Goal: Navigation & Orientation: Find specific page/section

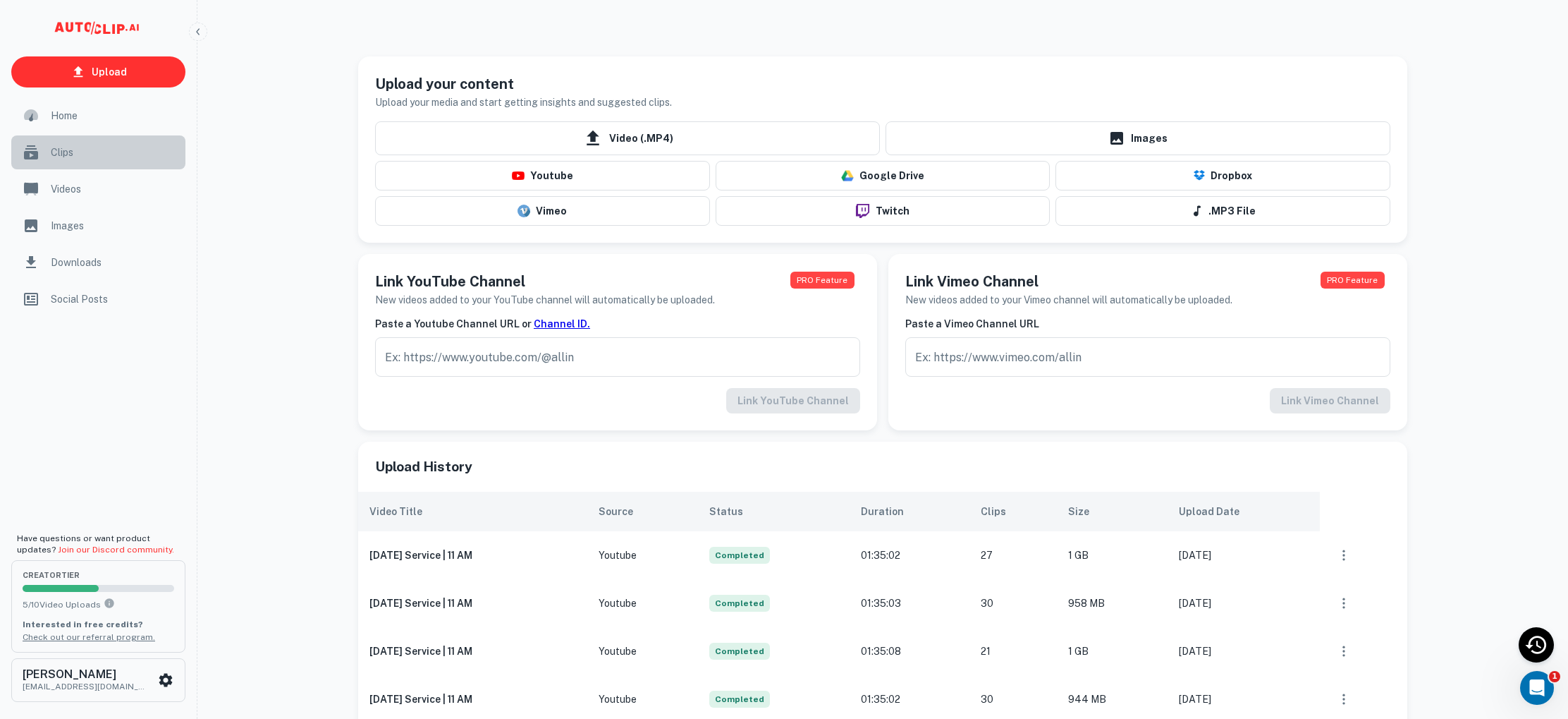
click at [57, 151] on span "Clips" at bounding box center [114, 151] width 126 height 16
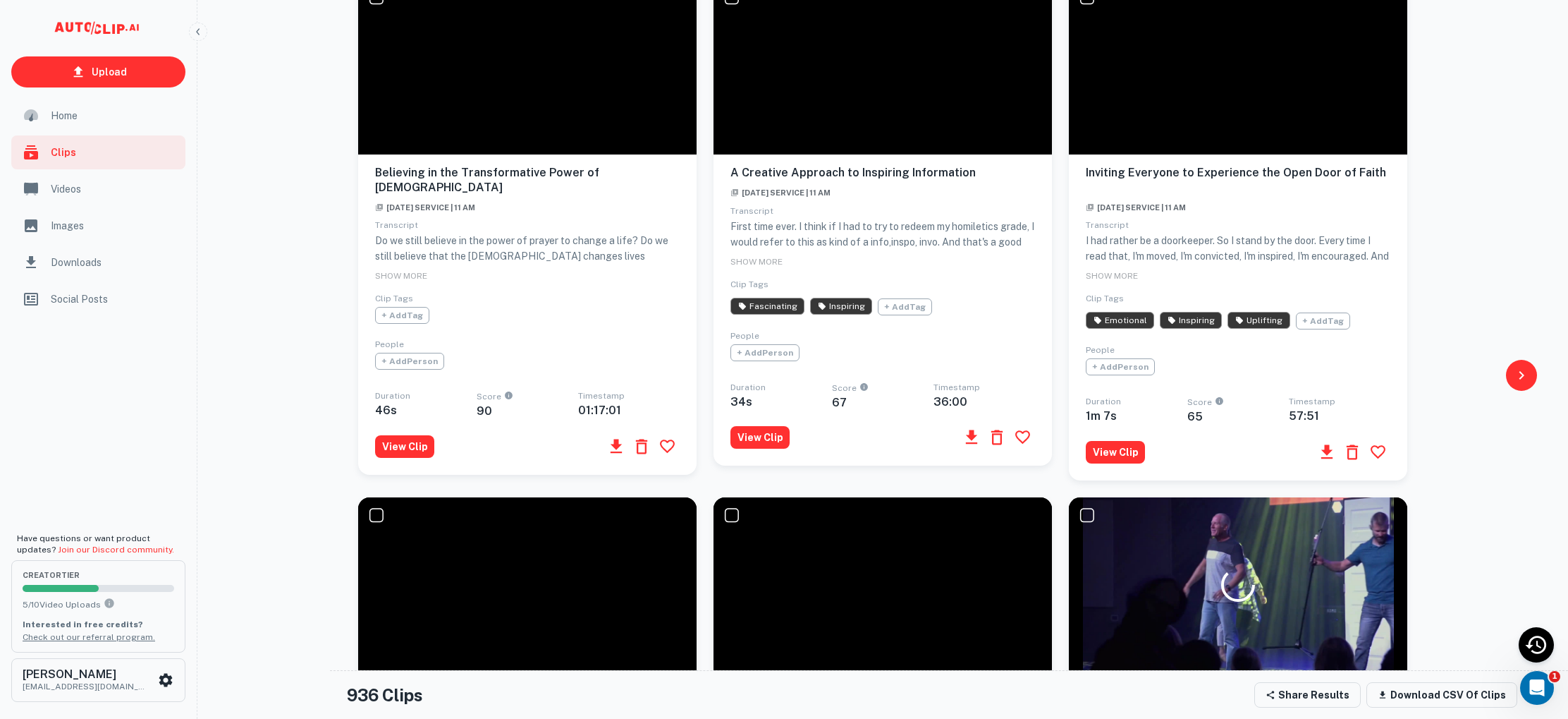
scroll to position [752, 0]
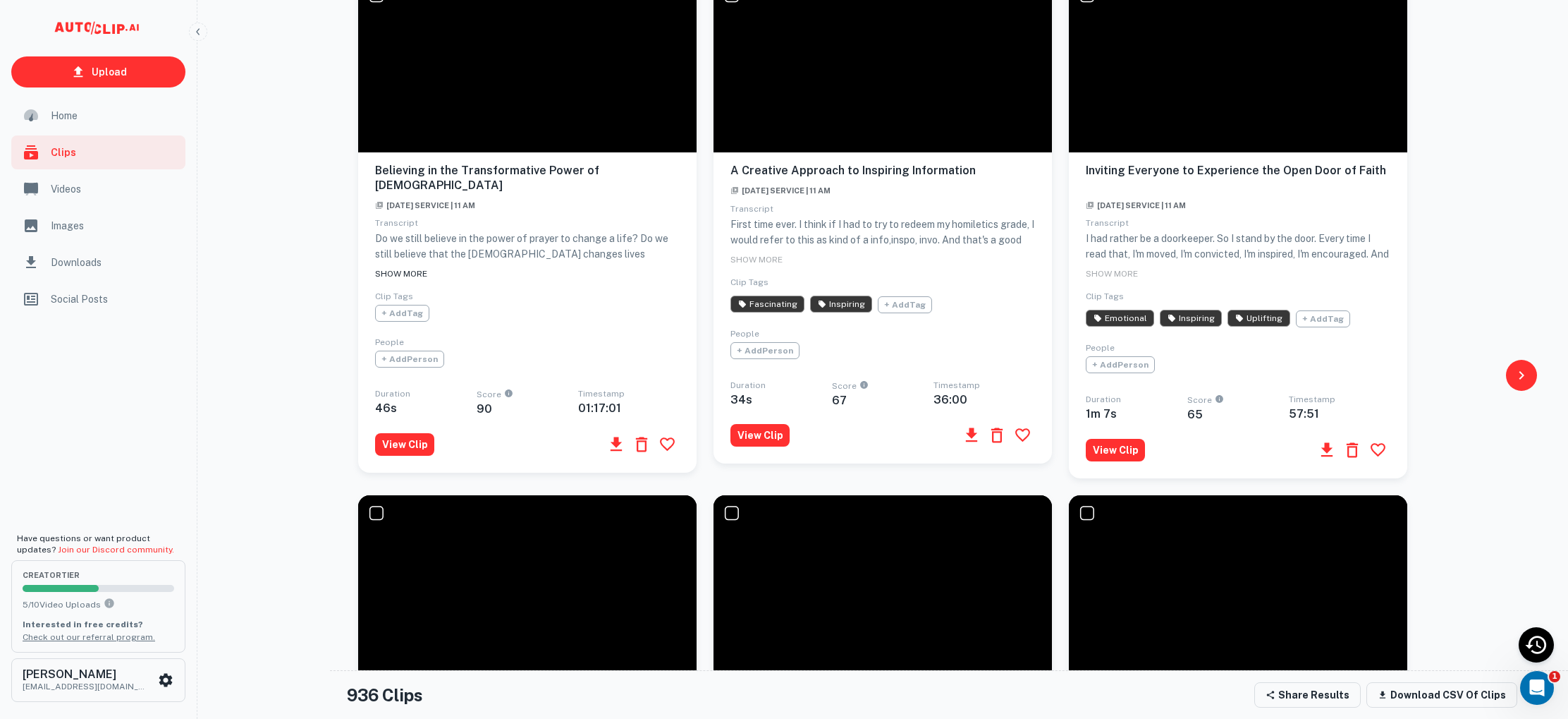
click at [401, 268] on span "SHOW MORE" at bounding box center [400, 273] width 52 height 10
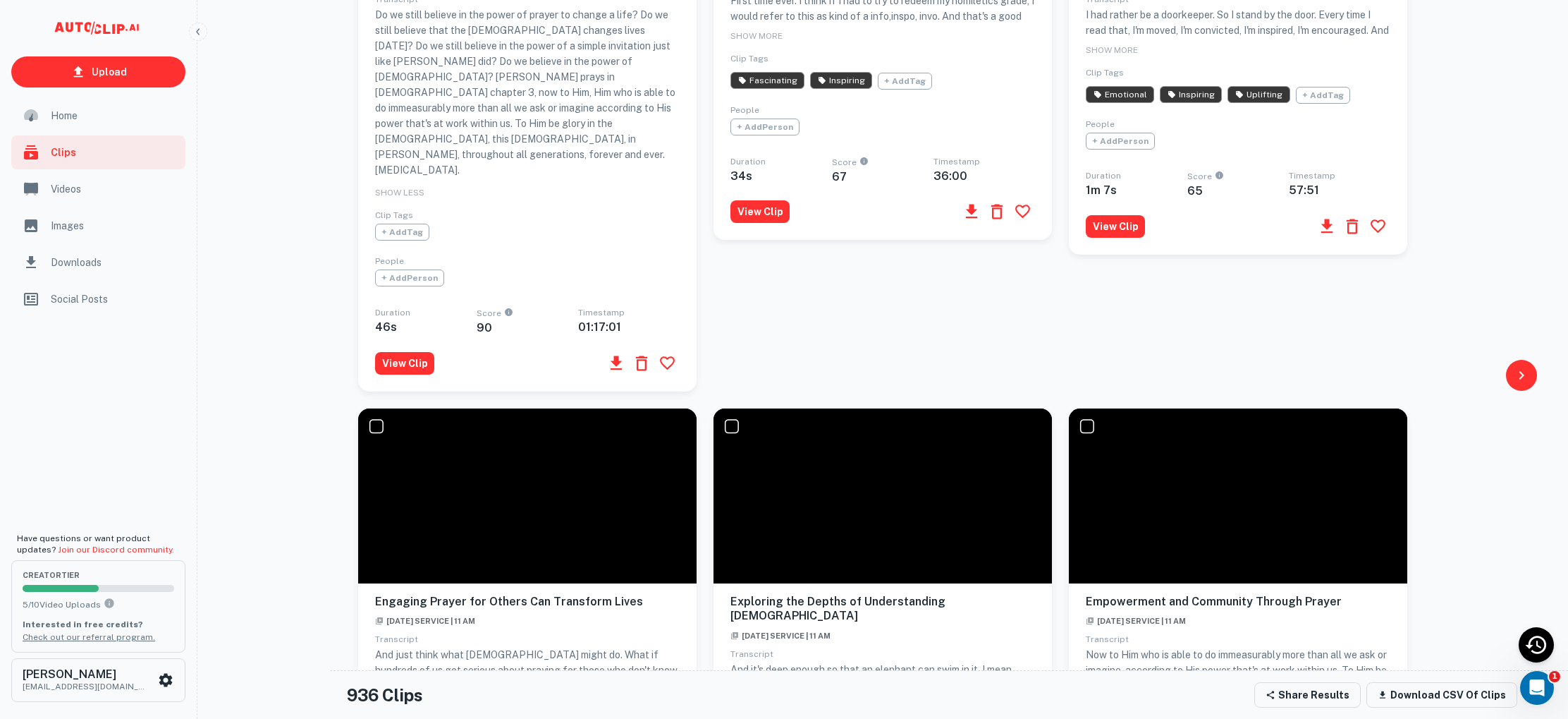
scroll to position [1131, 0]
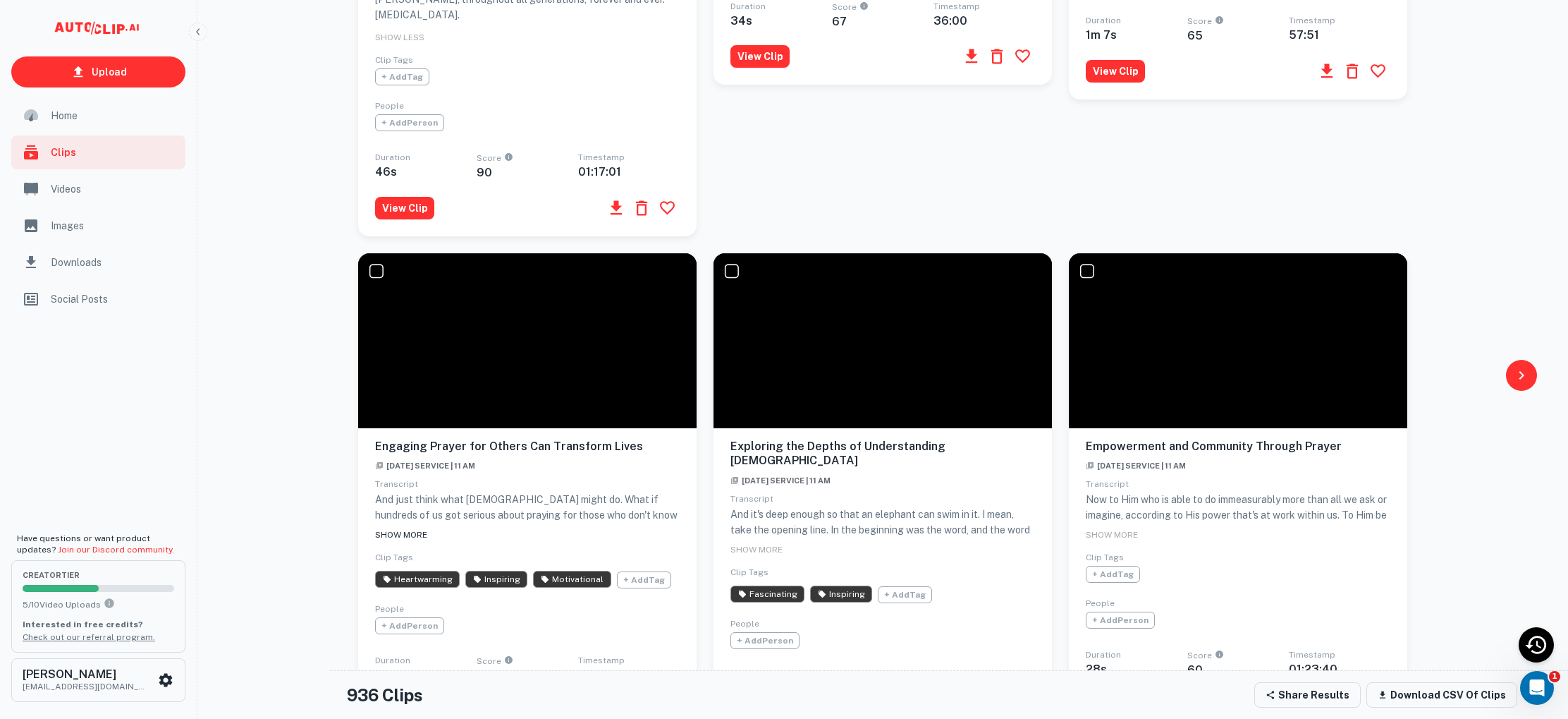
click at [392, 529] on span "SHOW MORE" at bounding box center [400, 534] width 52 height 10
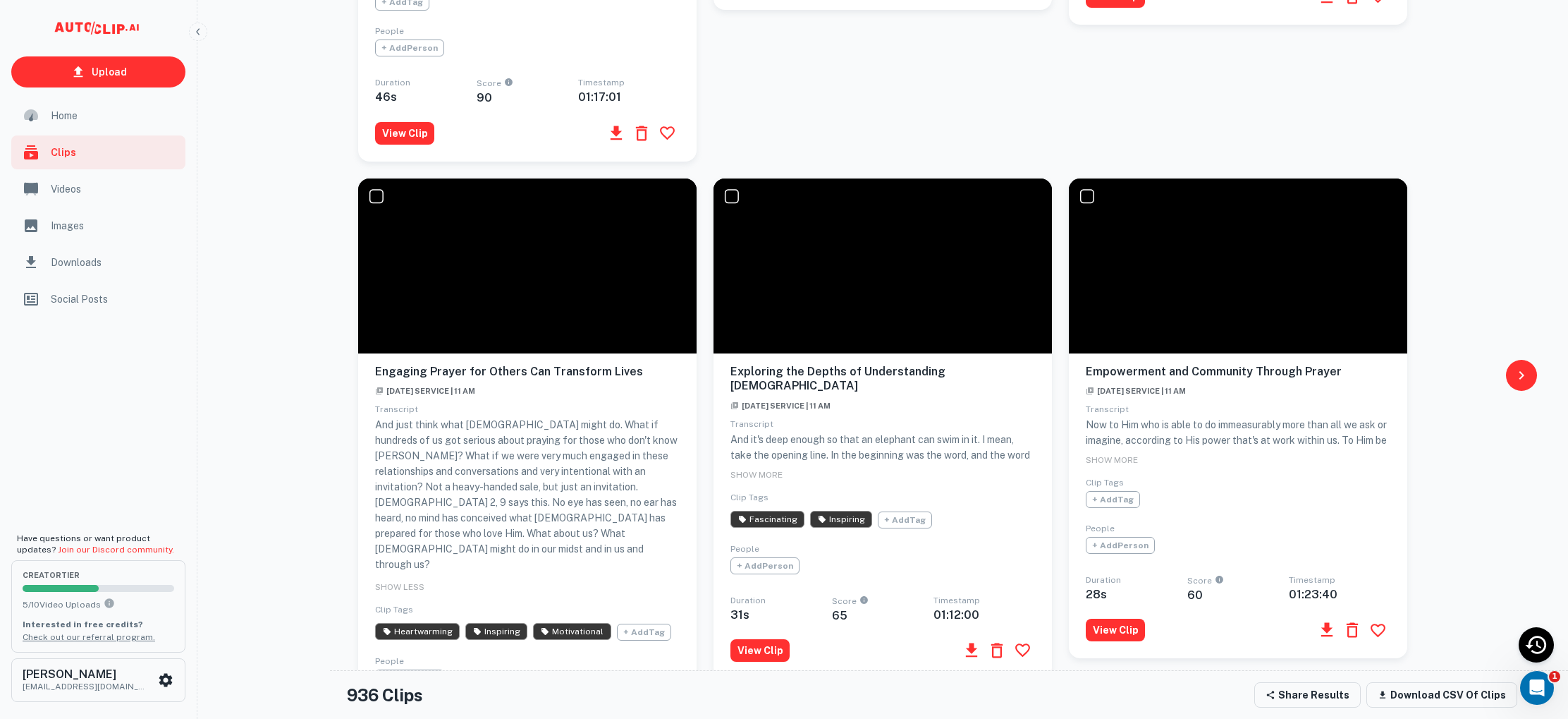
scroll to position [1226, 0]
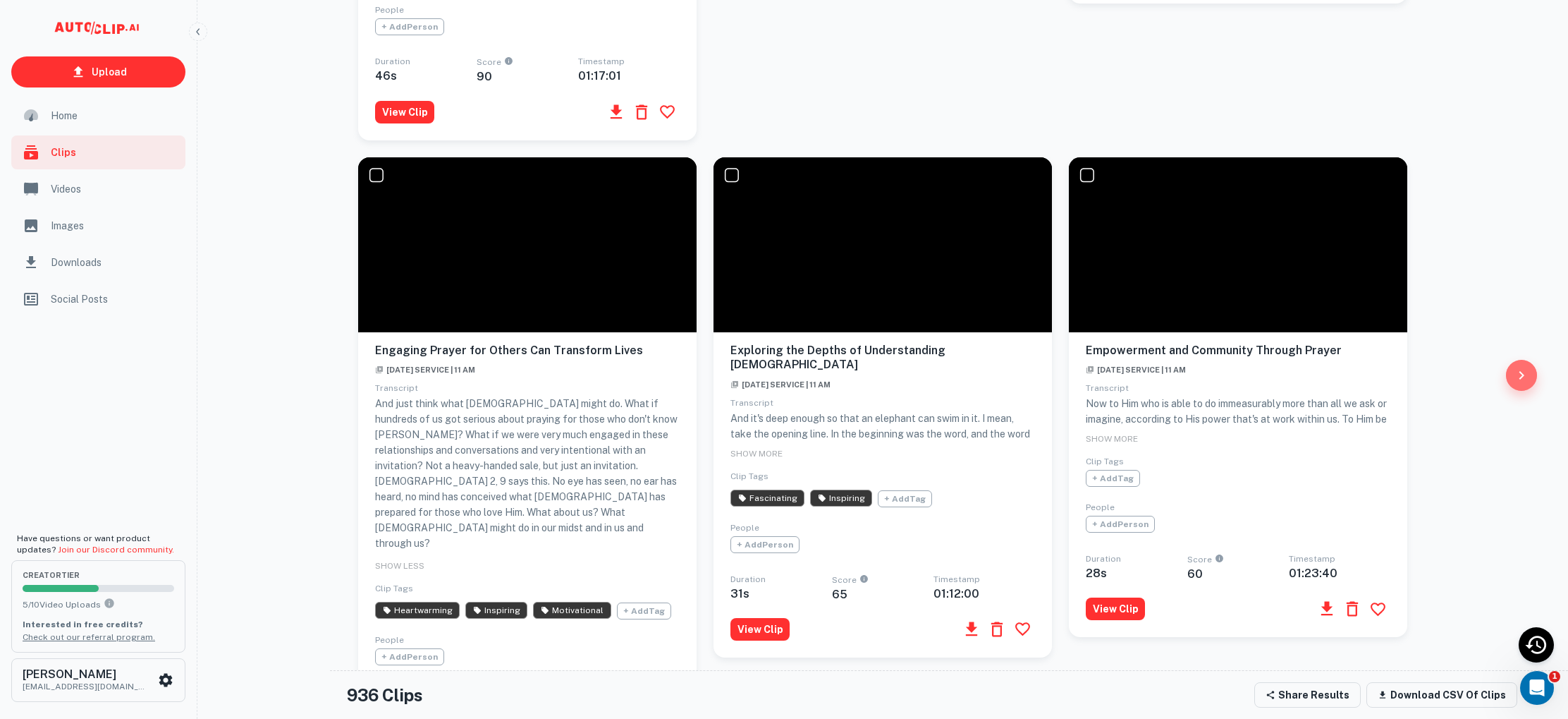
click at [1522, 374] on icon "button" at bounding box center [1521, 375] width 5 height 8
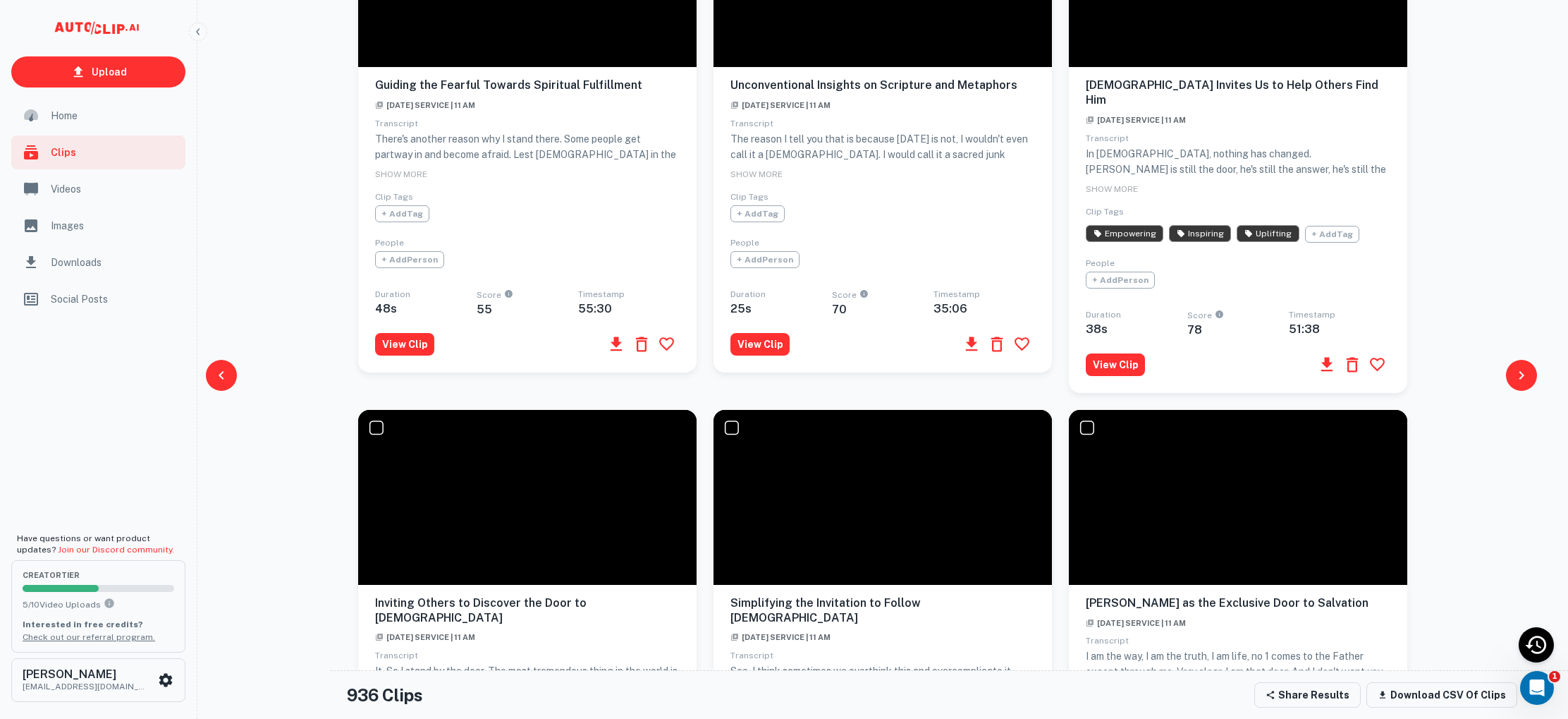
scroll to position [836, 0]
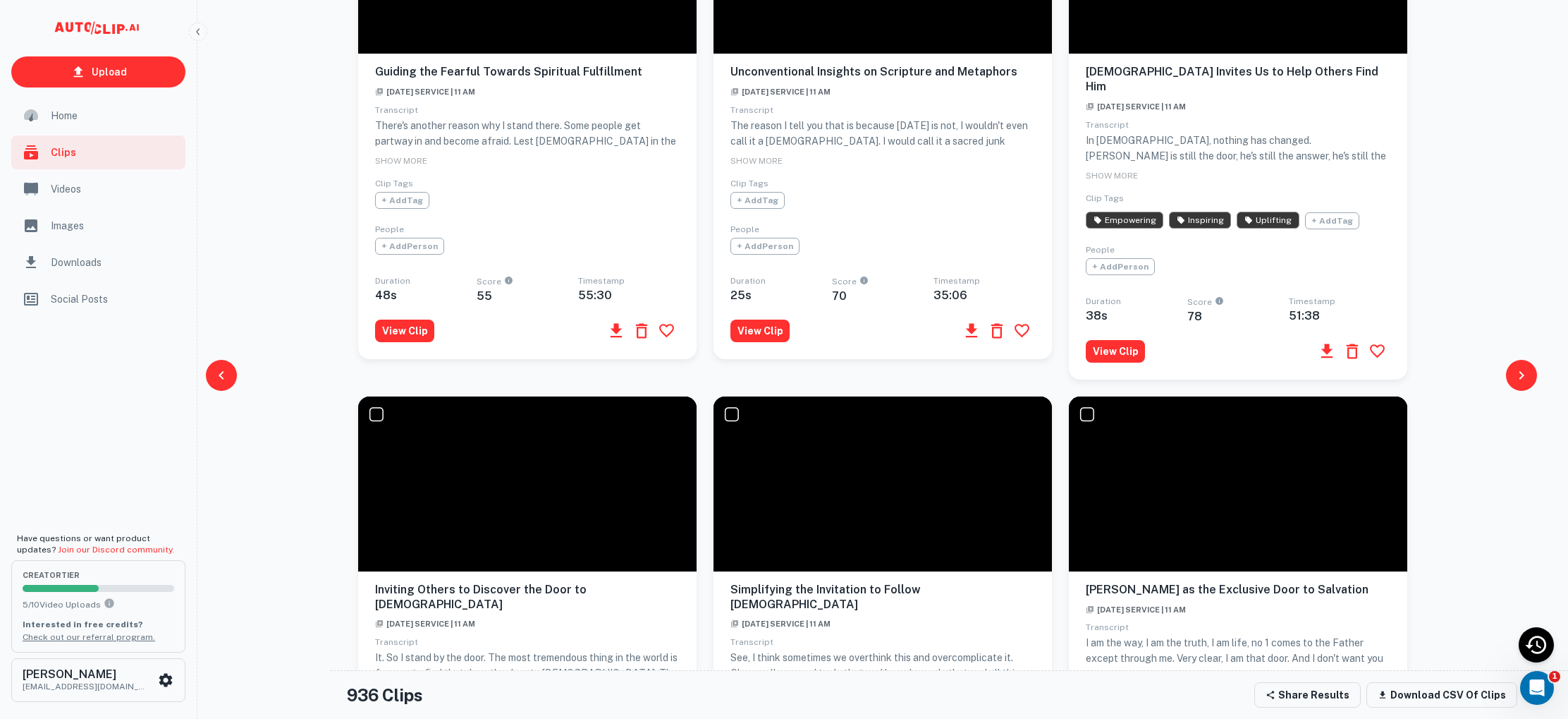
click at [1497, 362] on div "Upload Home Clips Videos Images Downloads Social Posts Have questions or want p…" at bounding box center [784, 65] width 1568 height 1777
click at [1523, 377] on icon "button" at bounding box center [1521, 375] width 17 height 17
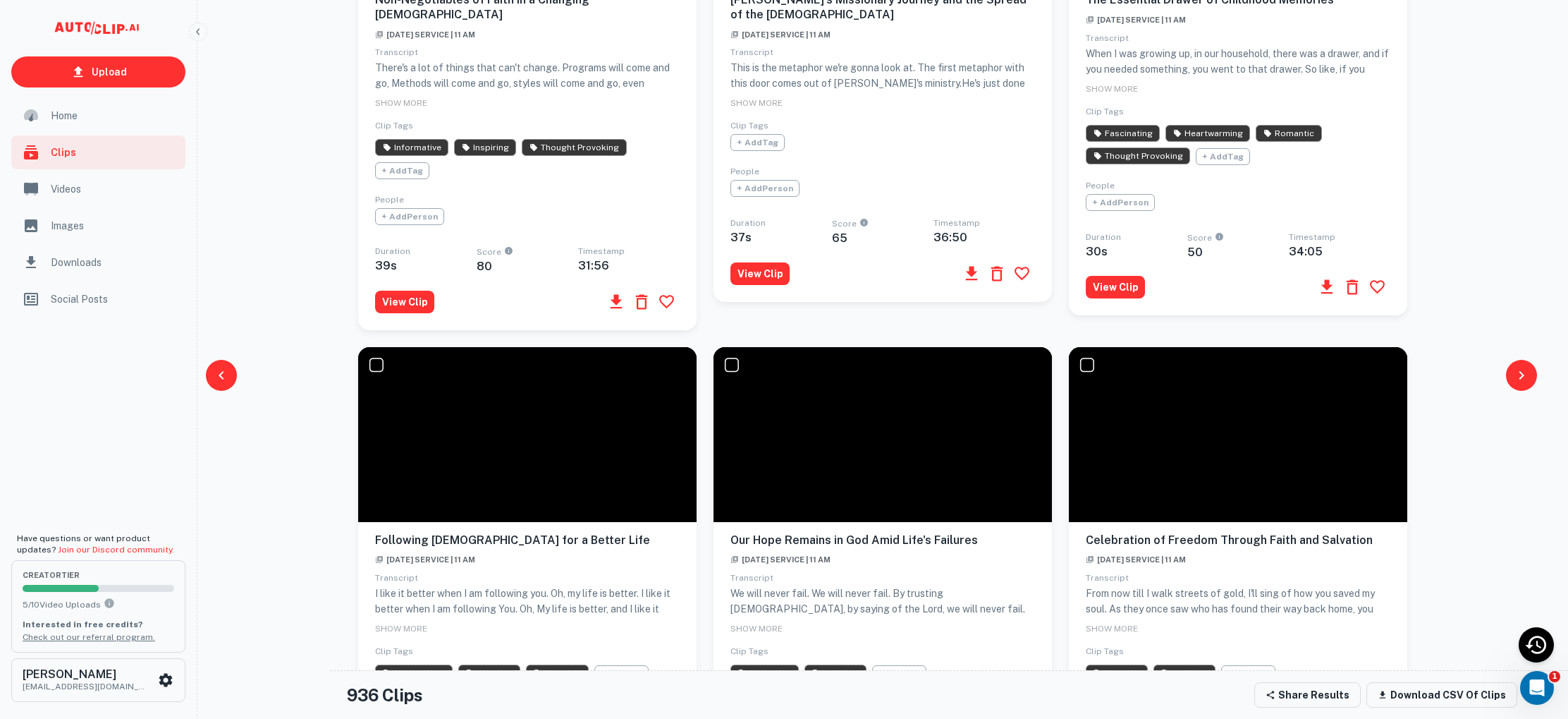
scroll to position [1063, 0]
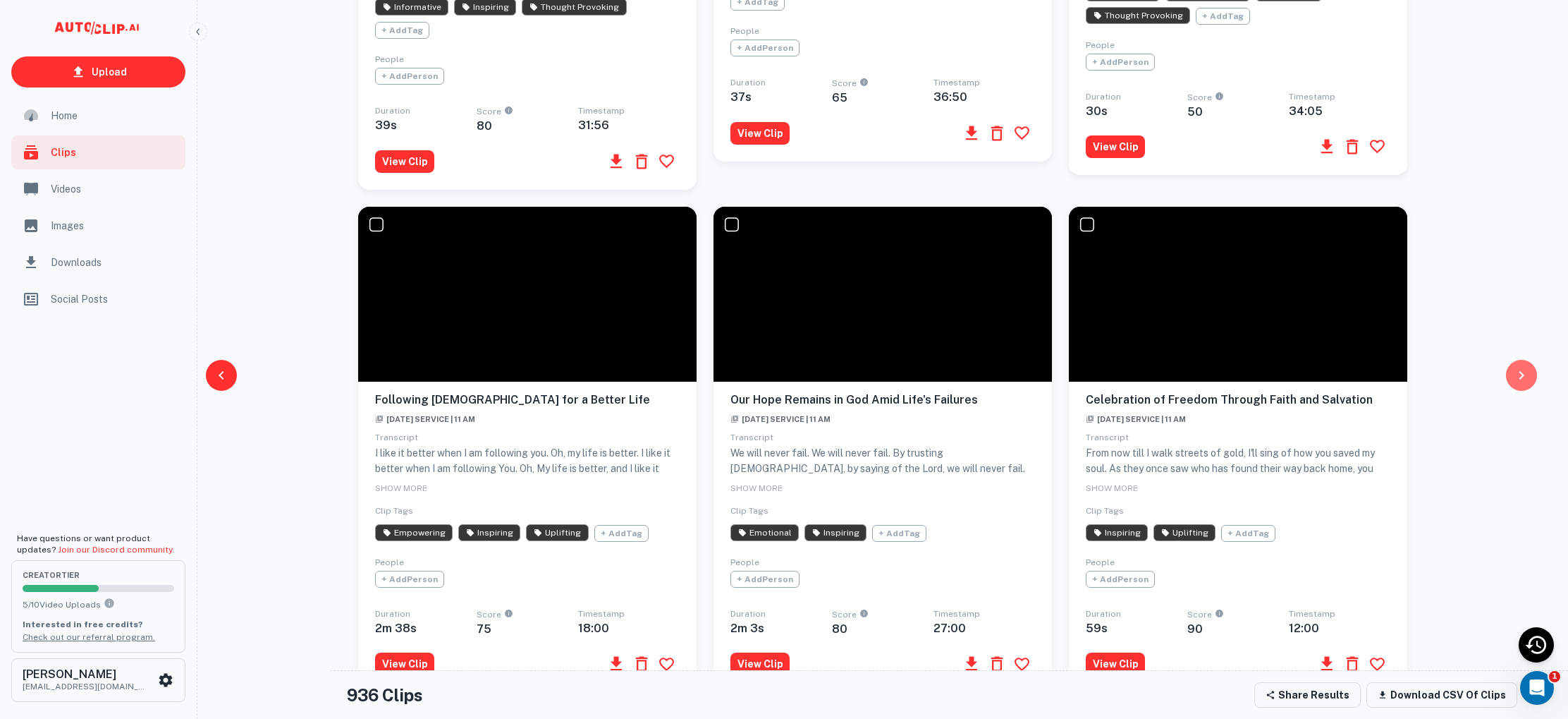
click at [1522, 374] on icon "button" at bounding box center [1521, 375] width 17 height 17
